Goal: Task Accomplishment & Management: Use online tool/utility

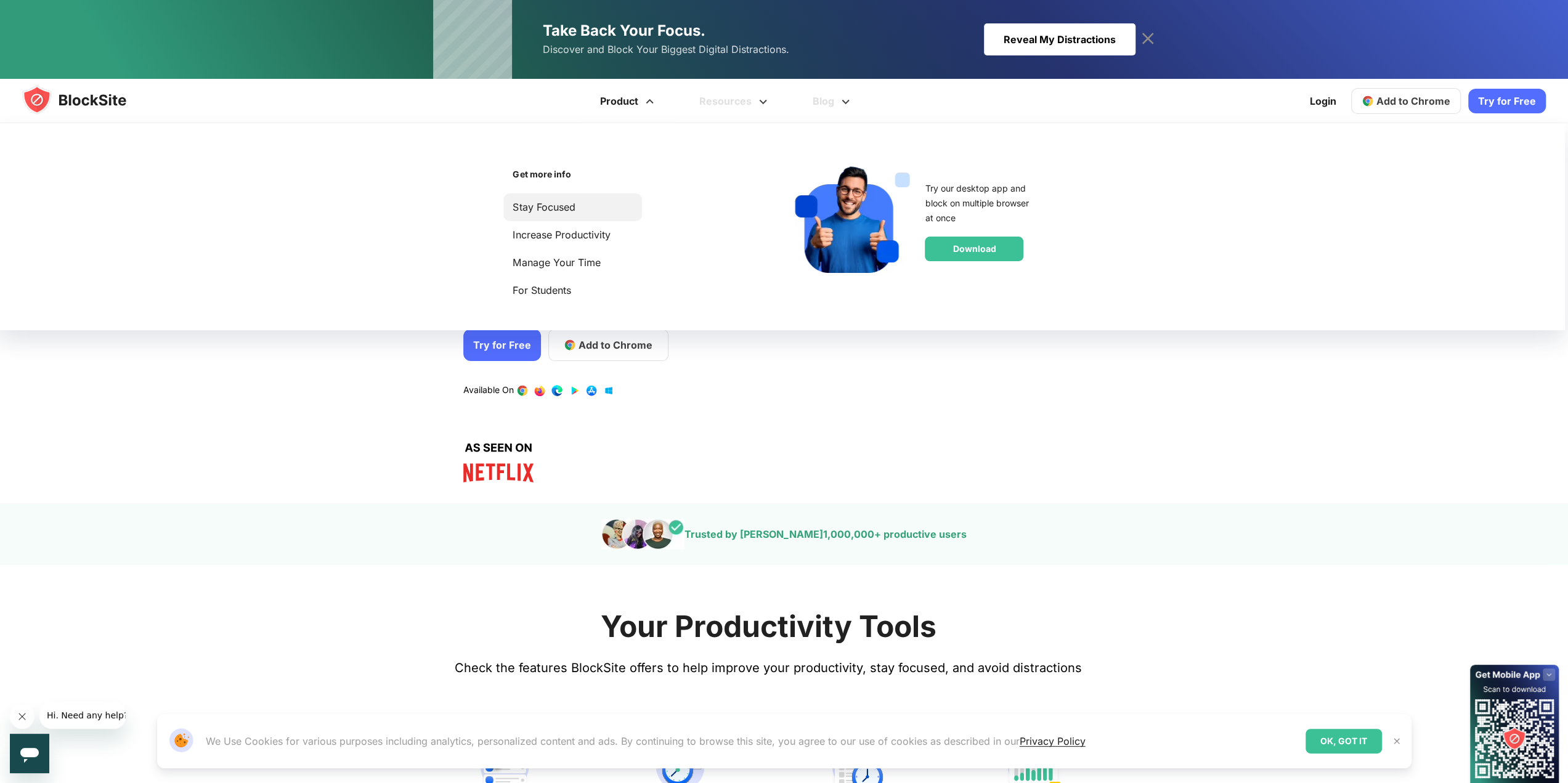
click at [551, 209] on link "Stay Focused" at bounding box center [572, 207] width 120 height 17
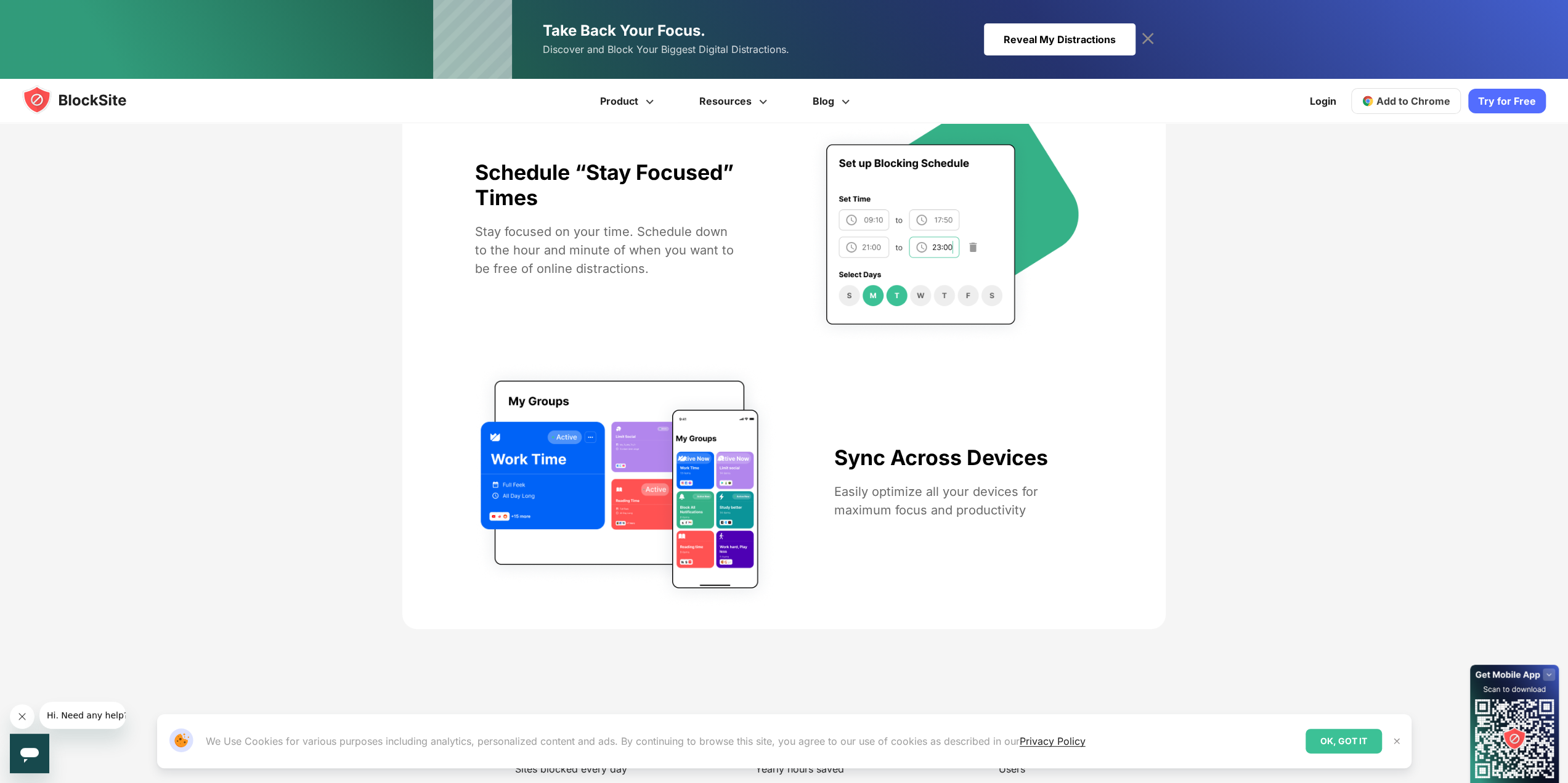
scroll to position [1109, 0]
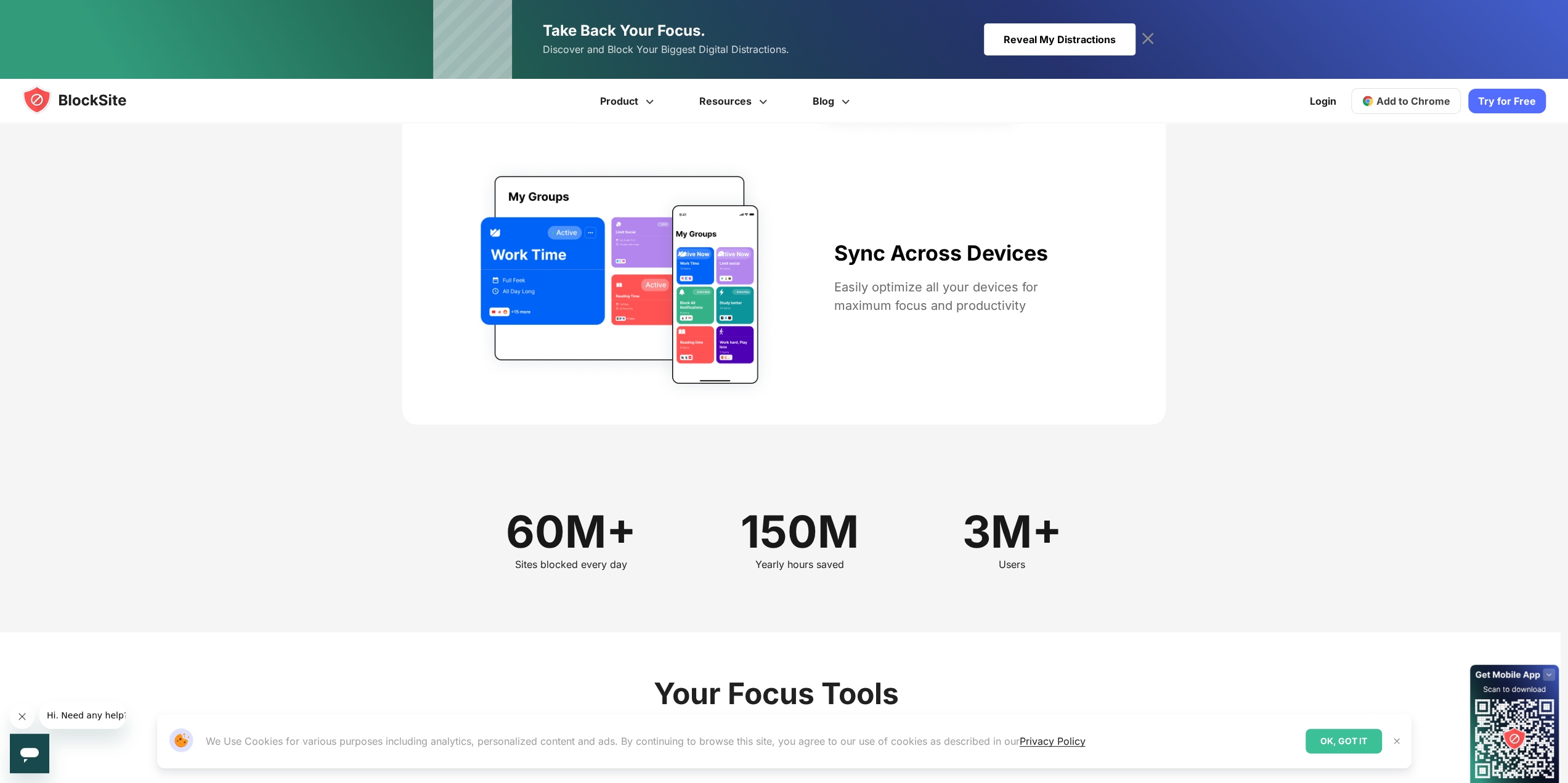
click at [1401, 105] on span "Add to Chrome" at bounding box center [1413, 101] width 74 height 12
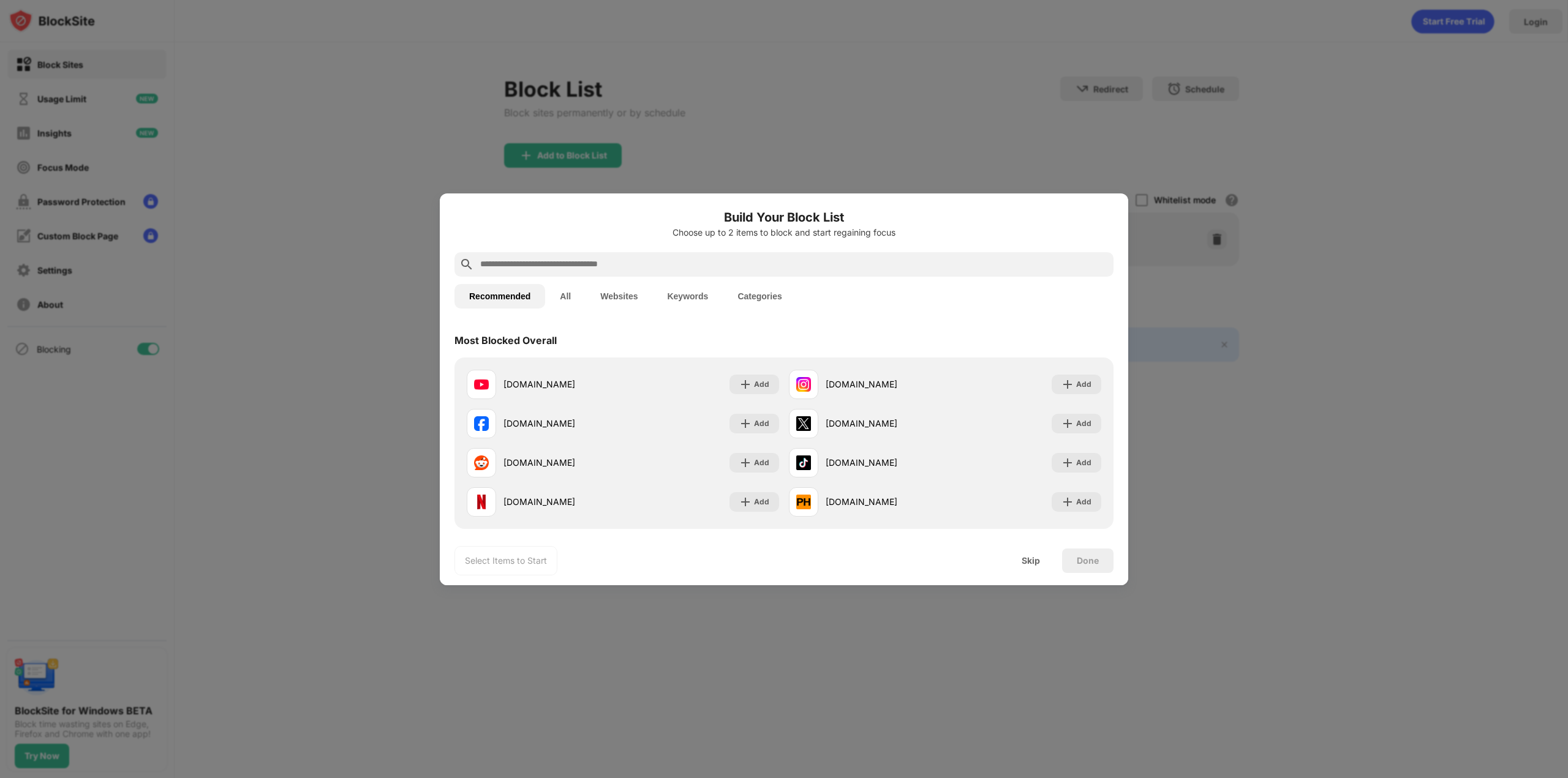
click at [370, 374] on div at bounding box center [784, 389] width 1568 height 778
click at [411, 111] on div at bounding box center [784, 389] width 1568 height 778
click at [1024, 562] on div "Skip" at bounding box center [1031, 561] width 18 height 10
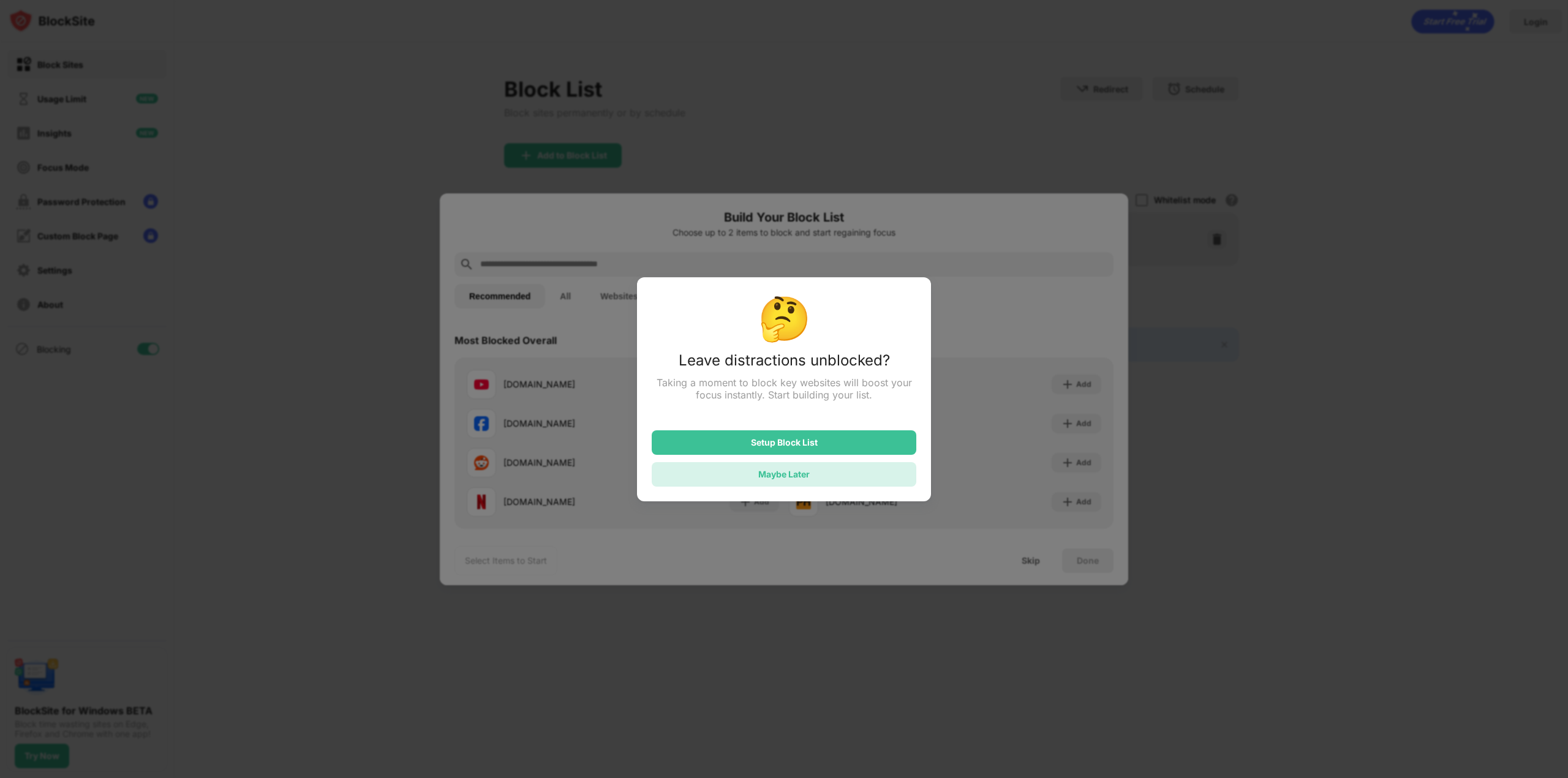
click at [788, 480] on div "Maybe Later" at bounding box center [784, 474] width 52 height 10
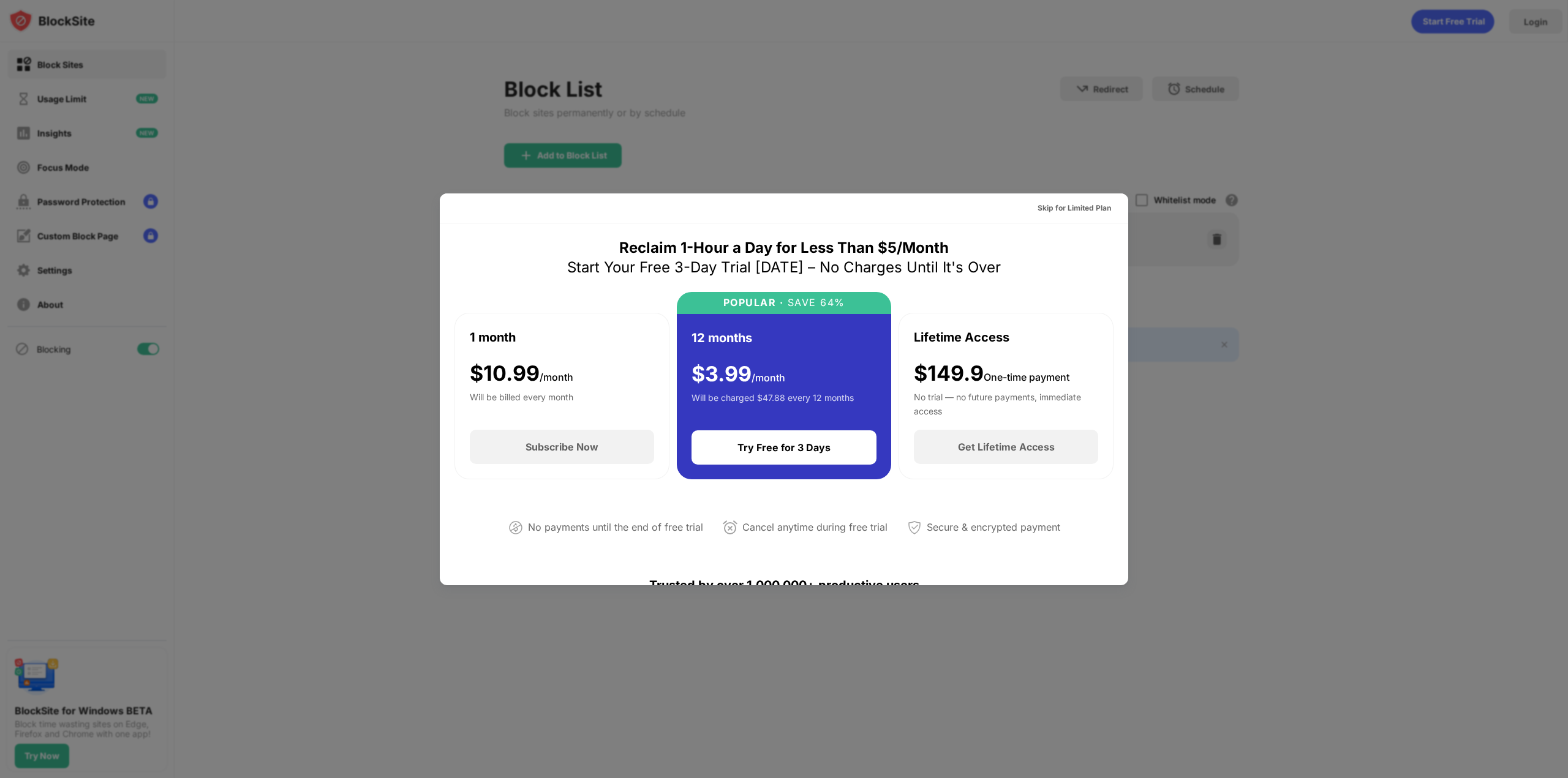
click at [1311, 124] on div at bounding box center [784, 389] width 1568 height 778
click at [1249, 406] on div at bounding box center [784, 389] width 1568 height 778
click at [1075, 209] on div "Skip for Limited Plan" at bounding box center [1074, 208] width 73 height 12
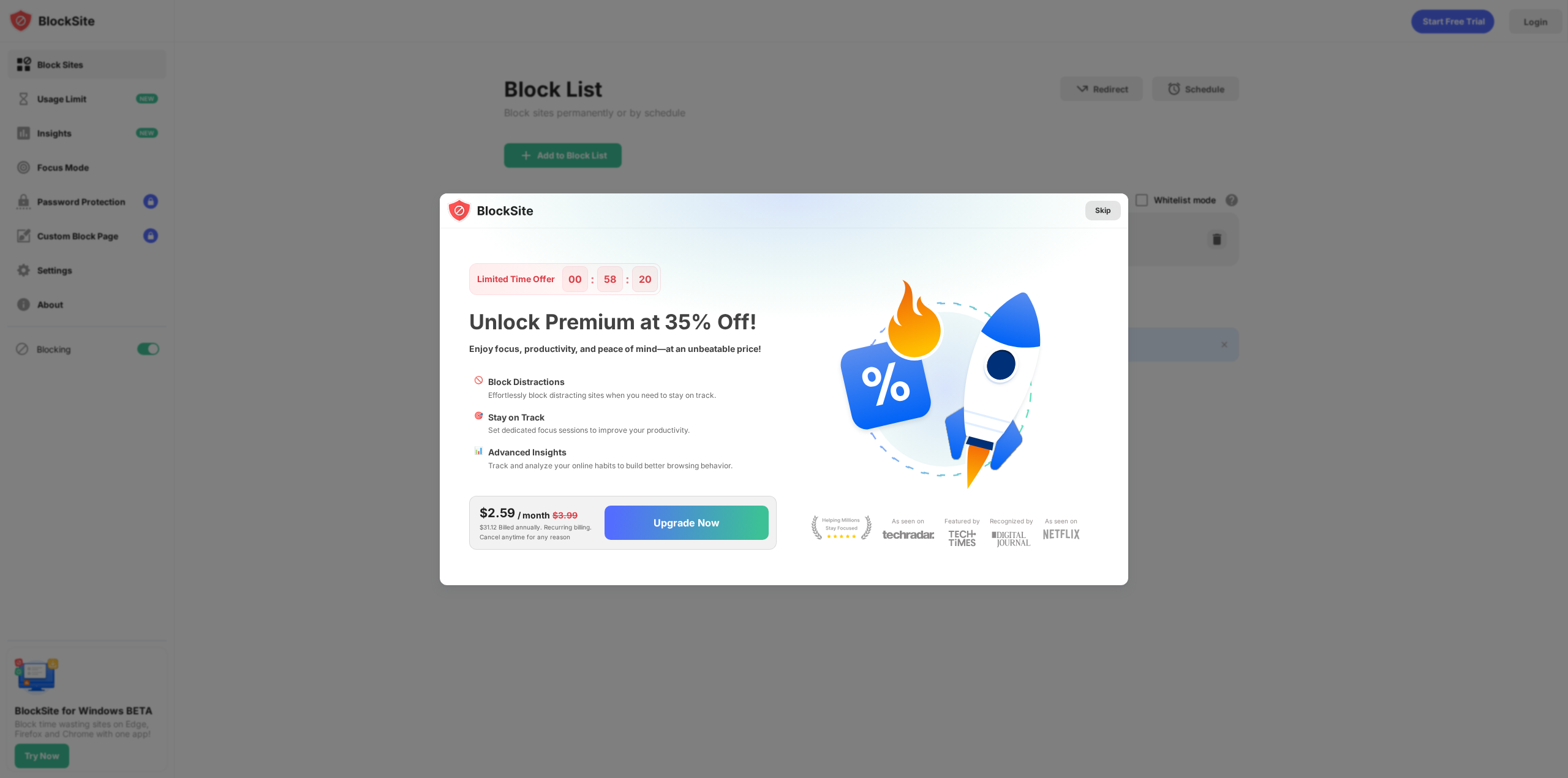
click at [1103, 213] on div "Skip" at bounding box center [1103, 211] width 16 height 12
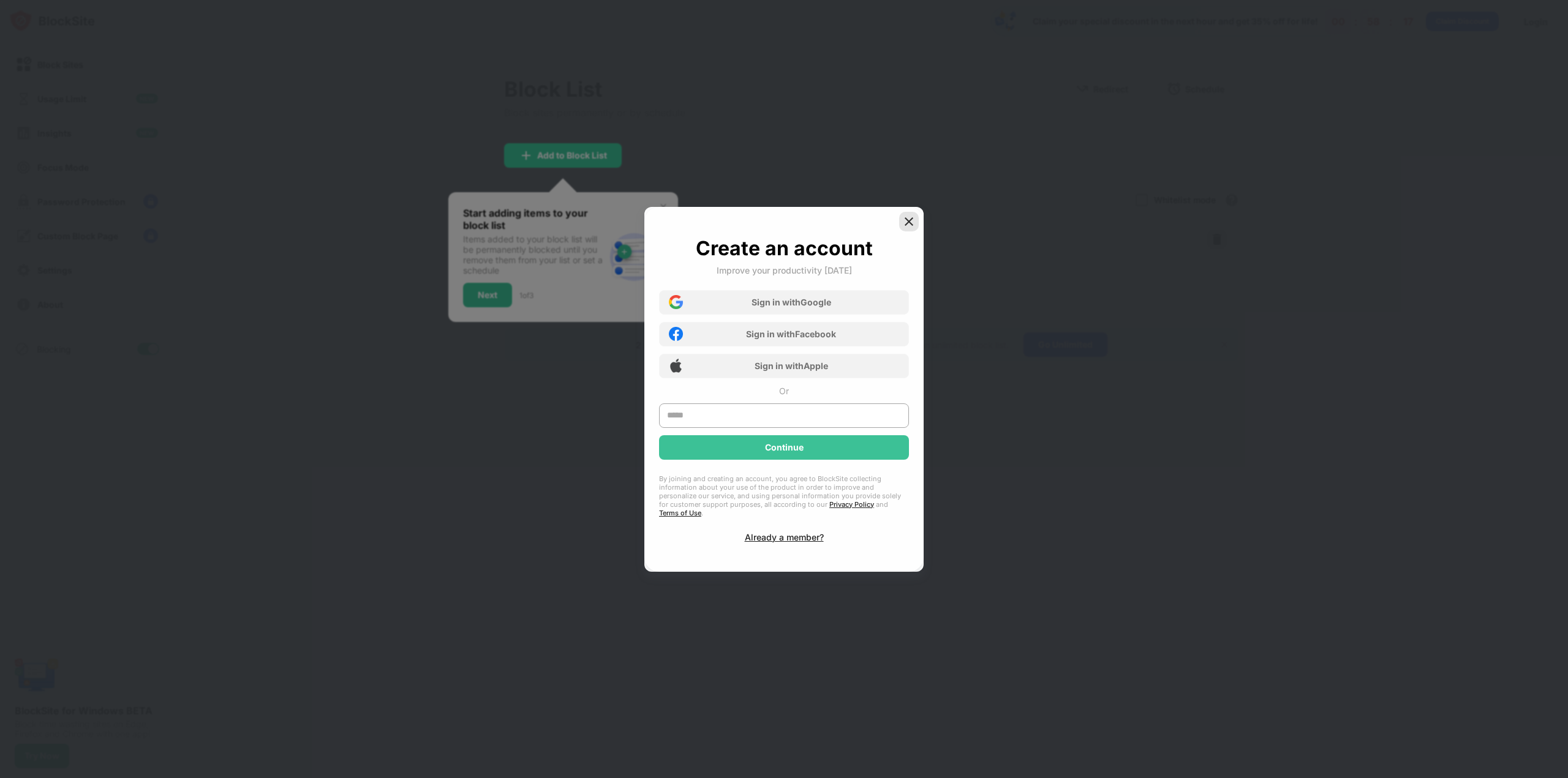
click at [911, 228] on img at bounding box center [909, 221] width 12 height 12
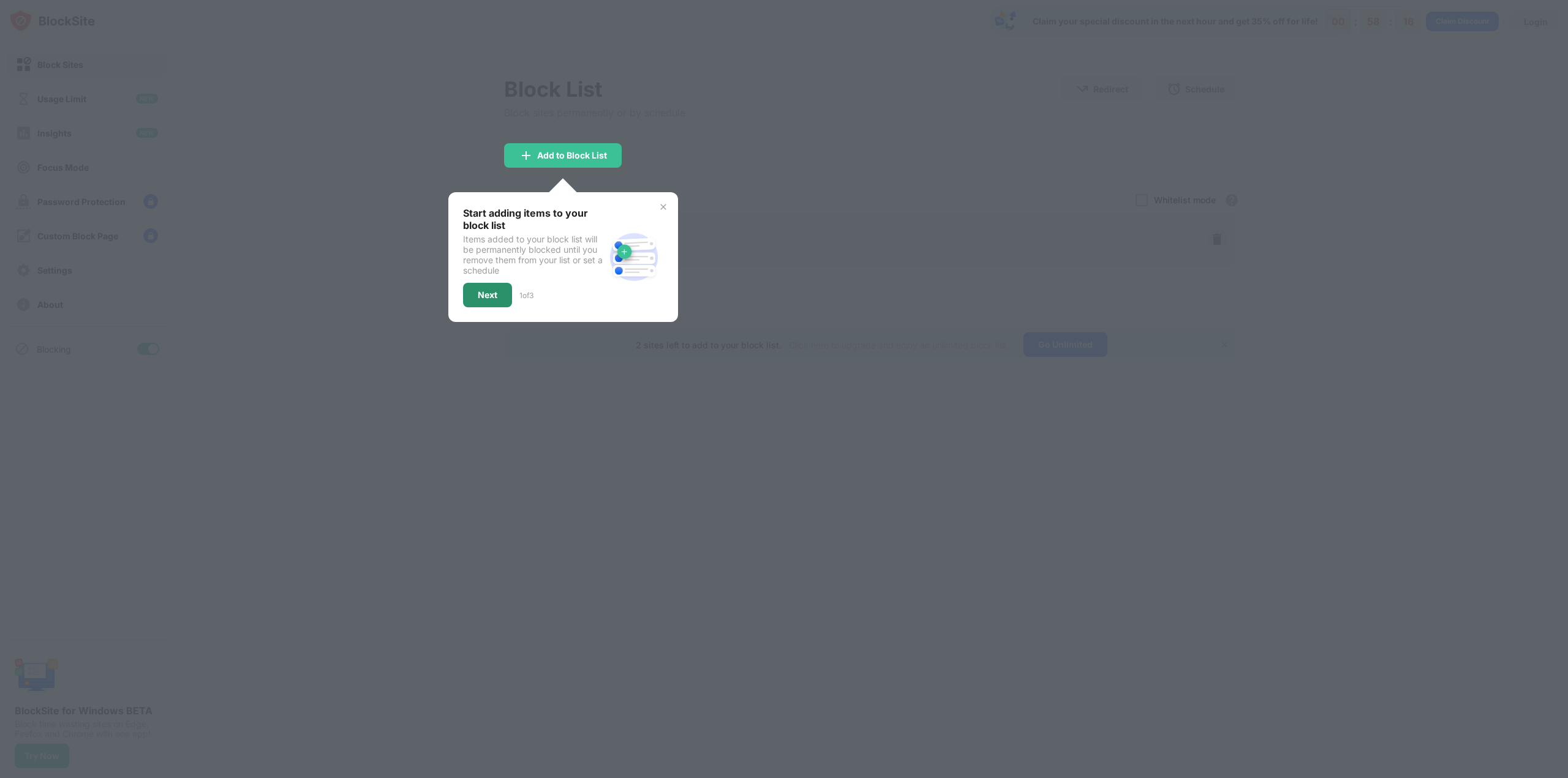
click at [500, 300] on div "Next" at bounding box center [488, 295] width 49 height 25
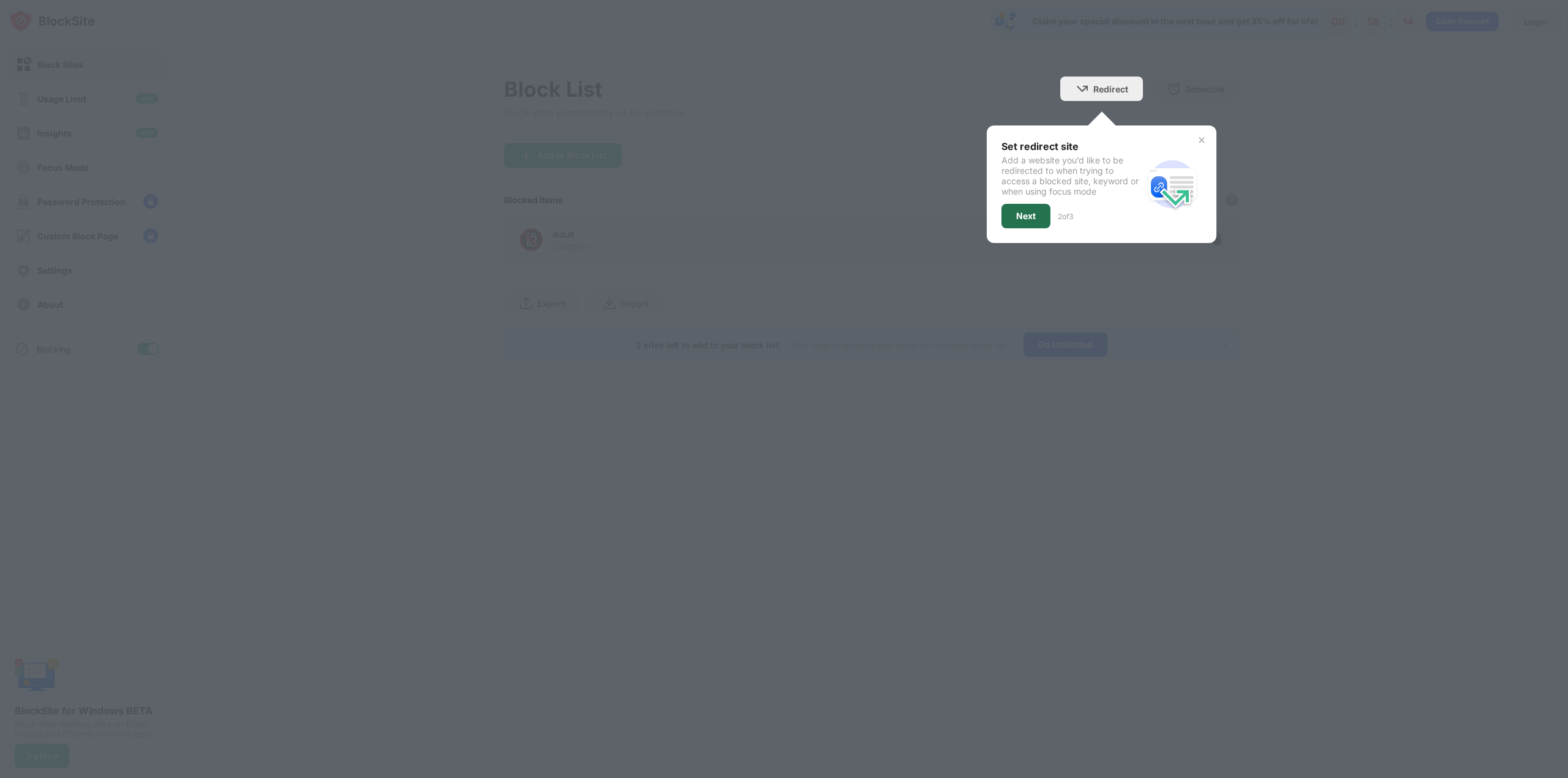
click at [1011, 221] on div "Next" at bounding box center [1026, 216] width 49 height 25
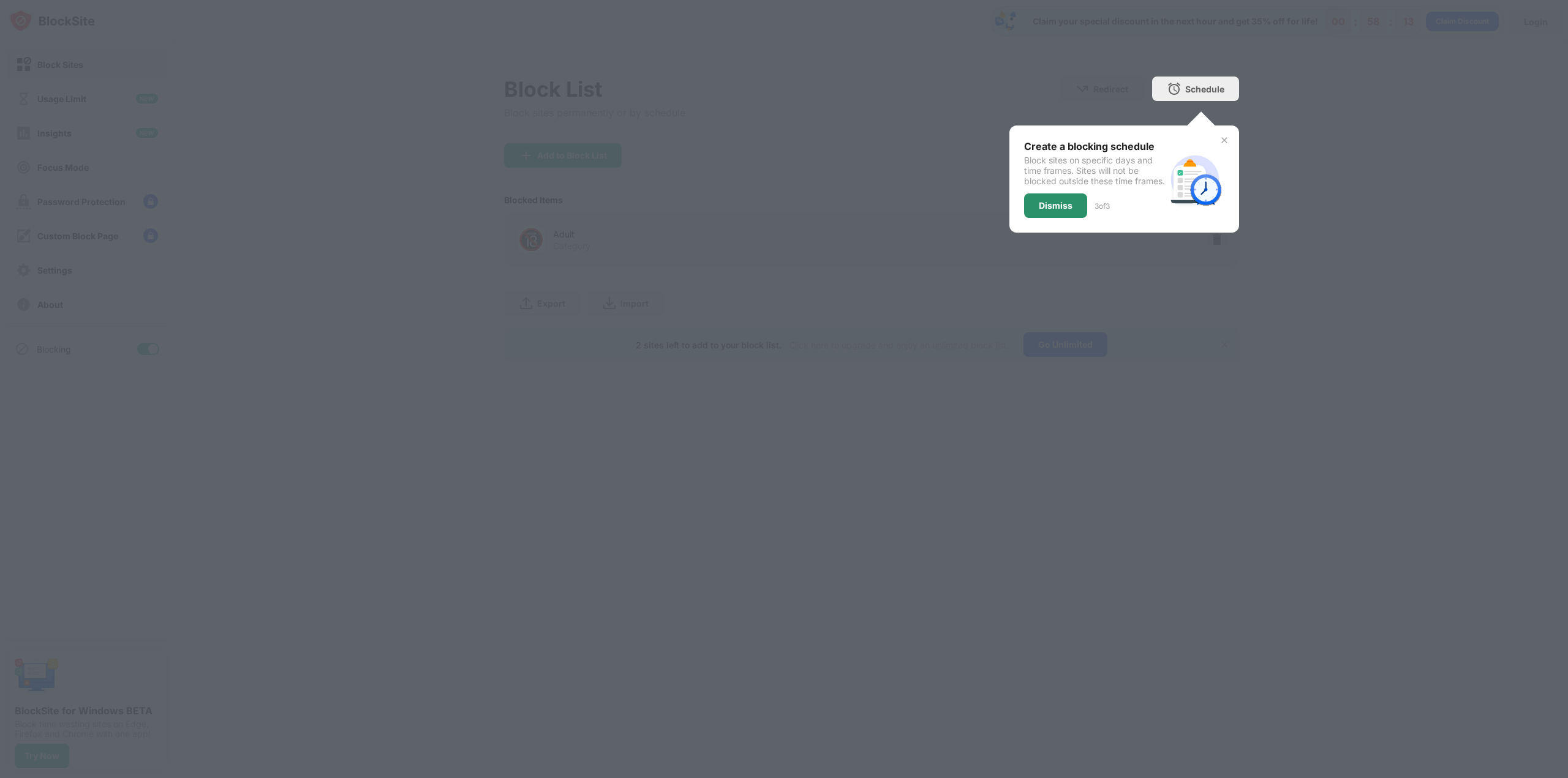
click at [1052, 218] on div "Dismiss" at bounding box center [1056, 206] width 63 height 25
